Goal: Navigation & Orientation: Go to known website

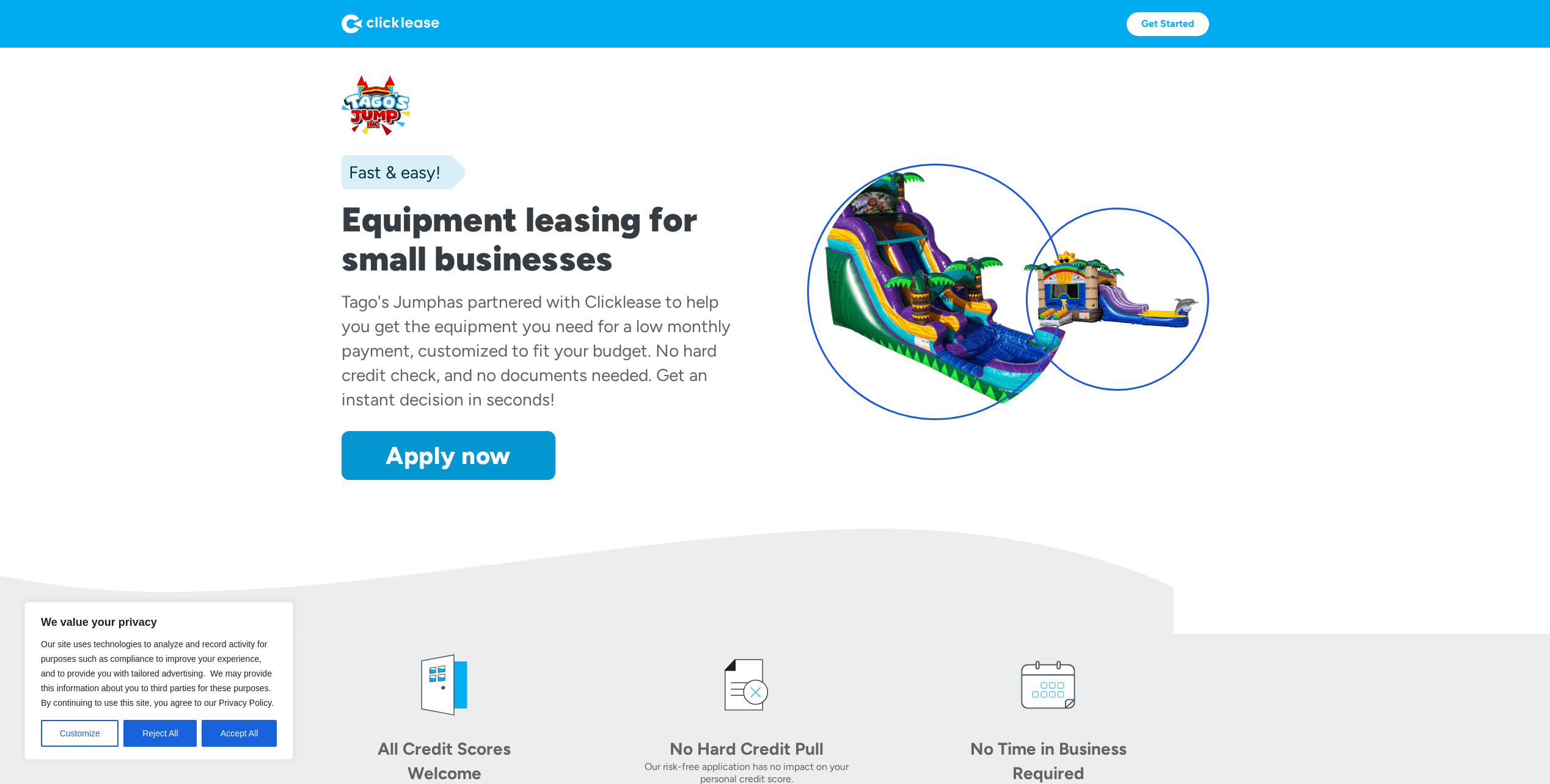
click at [1367, 523] on section "Fast & easy! Equipment leasing for small businesses Tago's Jump has partnered w…" at bounding box center [775, 288] width 1550 height 481
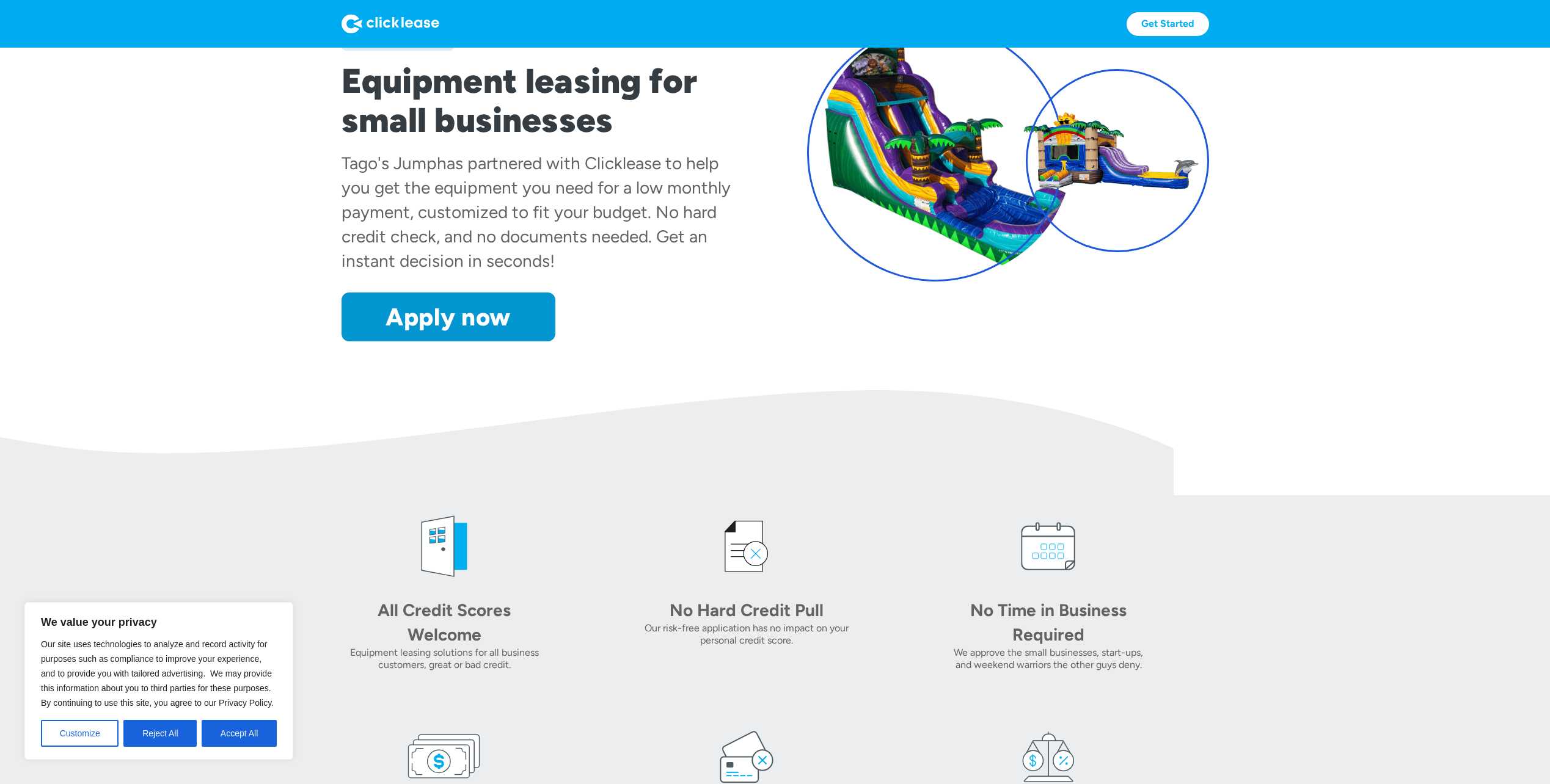
scroll to position [122, 0]
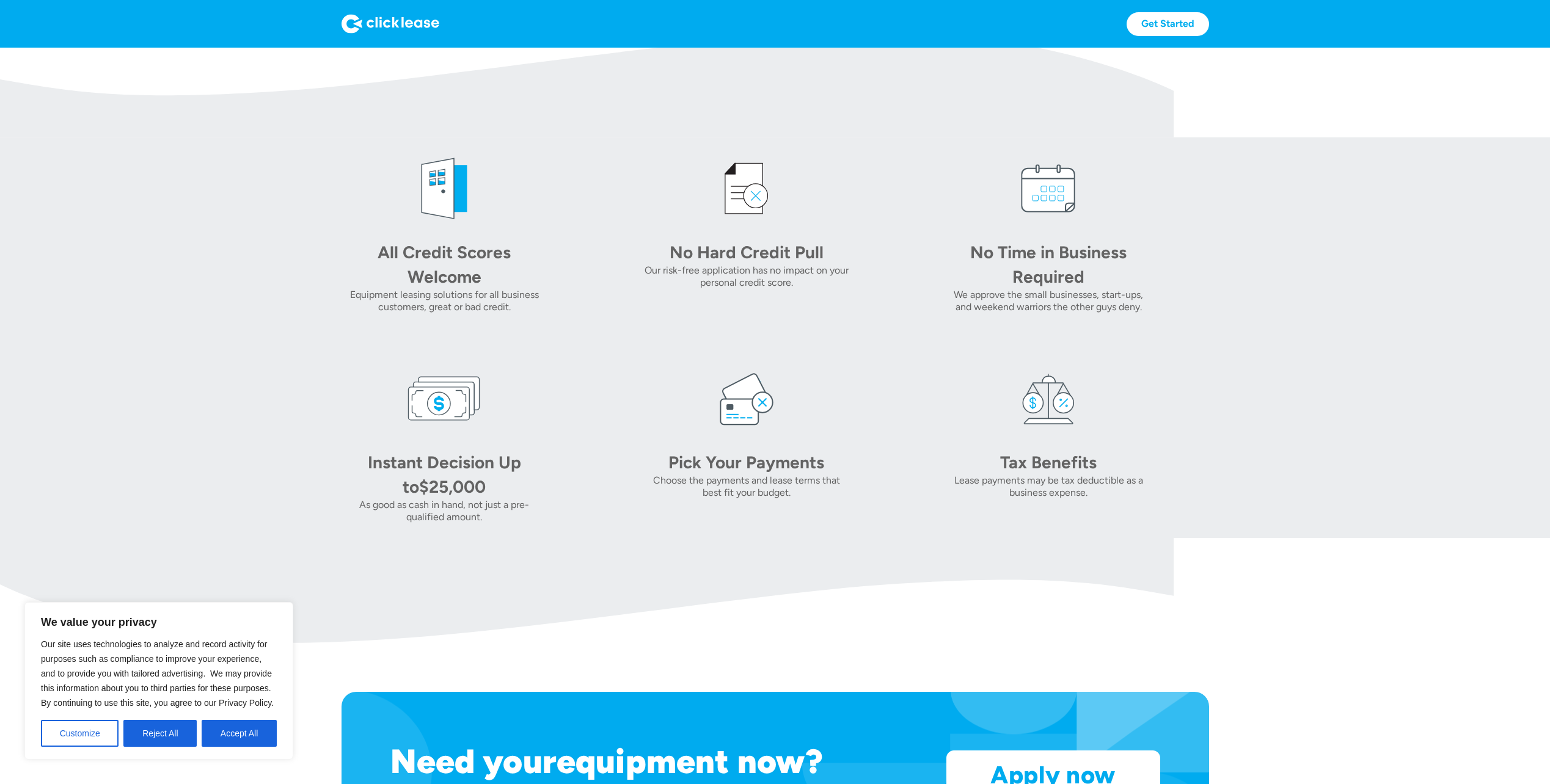
scroll to position [342, 0]
